Goal: Task Accomplishment & Management: Use online tool/utility

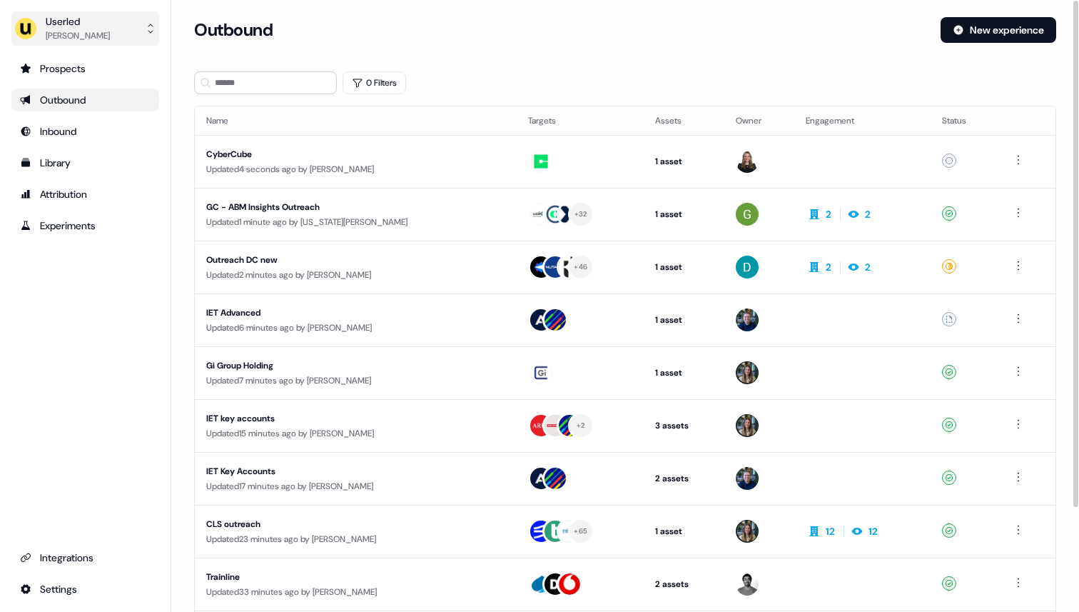
click at [118, 33] on button "Userled [PERSON_NAME]" at bounding box center [85, 28] width 148 height 34
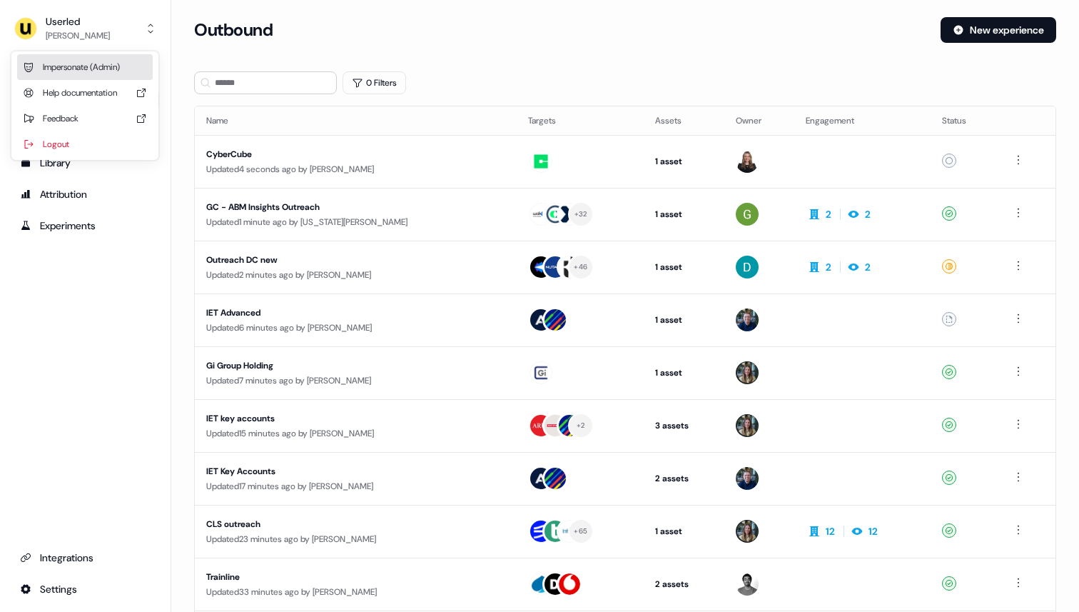
click at [97, 66] on div "Impersonate (Admin)" at bounding box center [85, 67] width 136 height 26
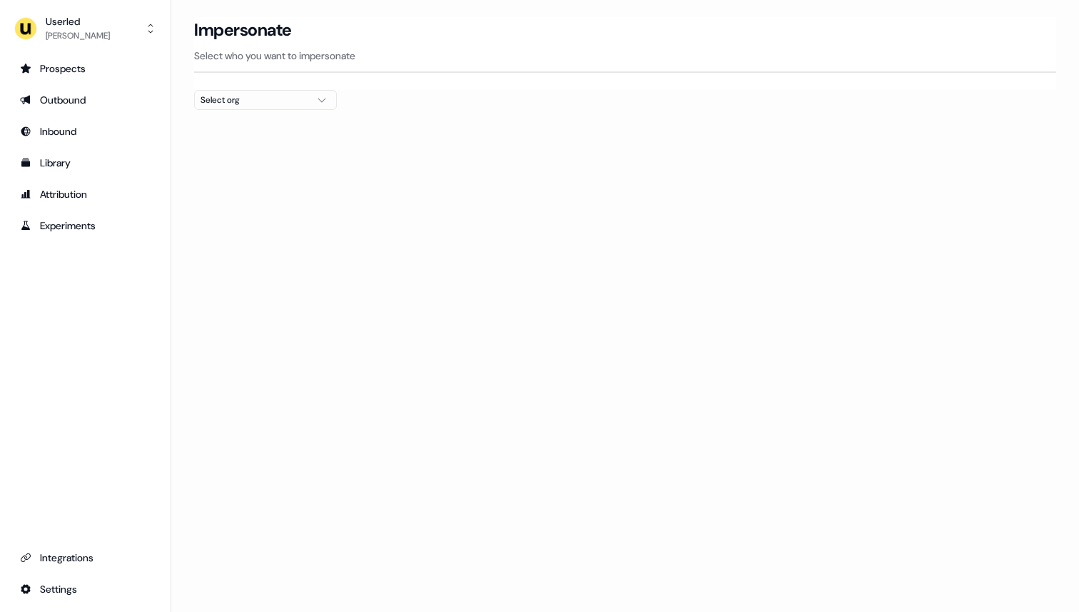
click at [234, 98] on div "Select org" at bounding box center [254, 100] width 107 height 14
type input "*"
type input "******"
click at [212, 152] on div "Intentsify" at bounding box center [265, 151] width 141 height 23
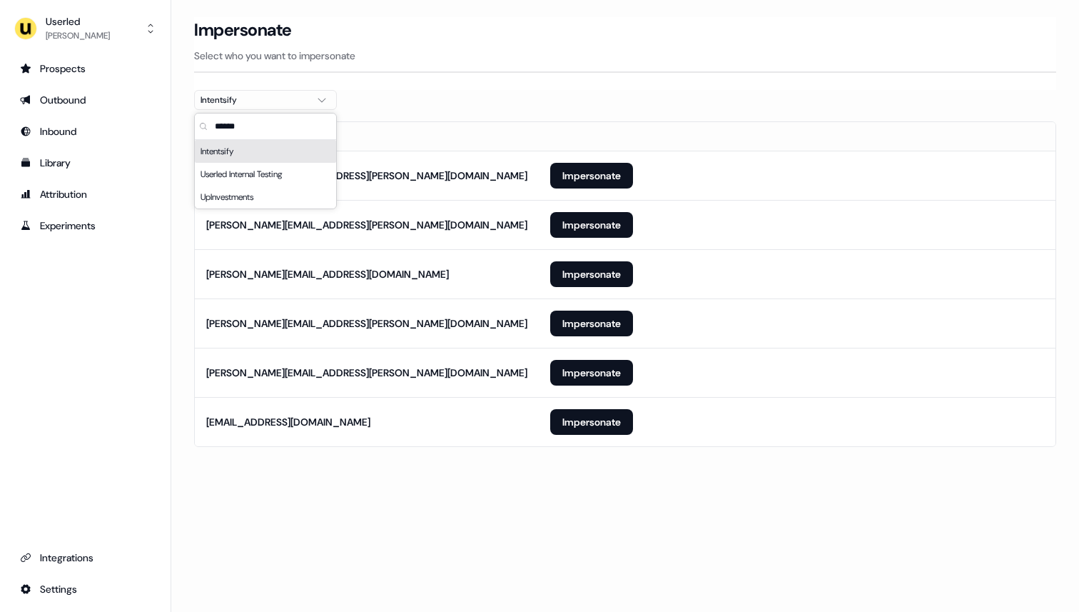
click at [539, 112] on div at bounding box center [625, 115] width 862 height 11
click at [576, 425] on button "Impersonate" at bounding box center [591, 422] width 83 height 26
